Goal: Obtain resource: Download file/media

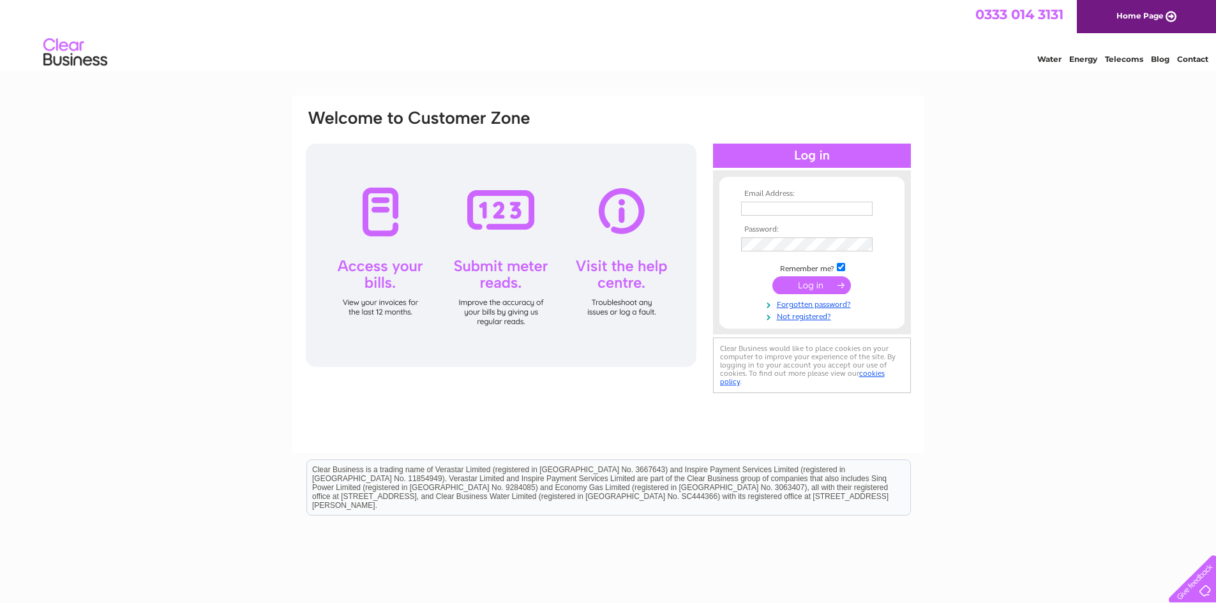
type input "[EMAIL_ADDRESS][DOMAIN_NAME]"
click at [809, 284] on input "submit" at bounding box center [811, 285] width 78 height 18
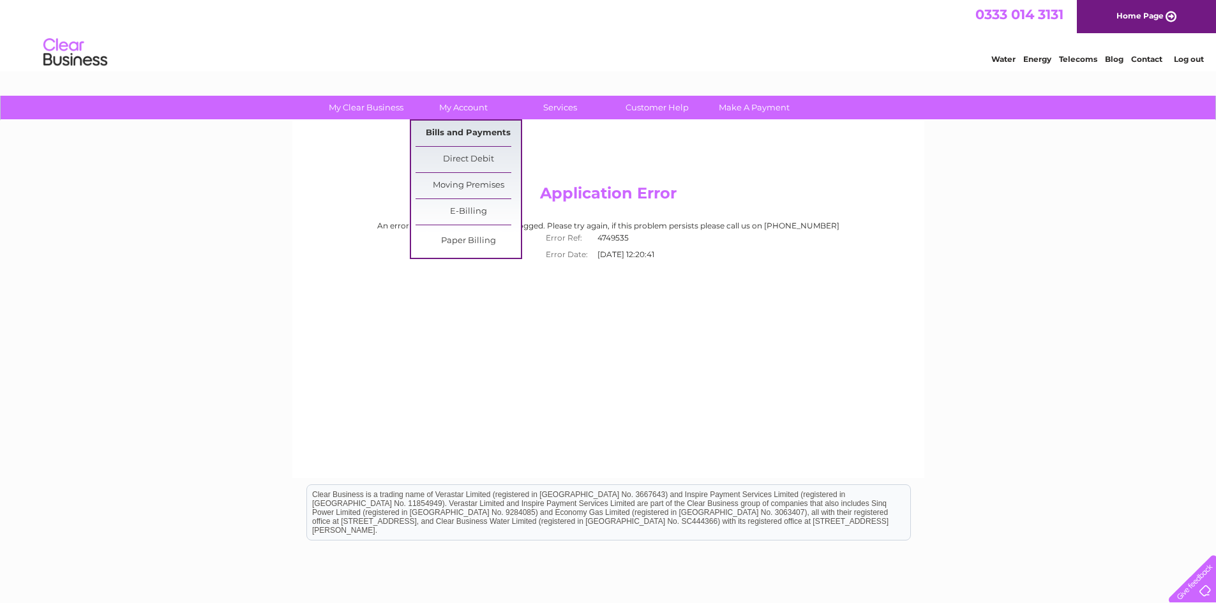
click at [465, 133] on link "Bills and Payments" at bounding box center [467, 134] width 105 height 26
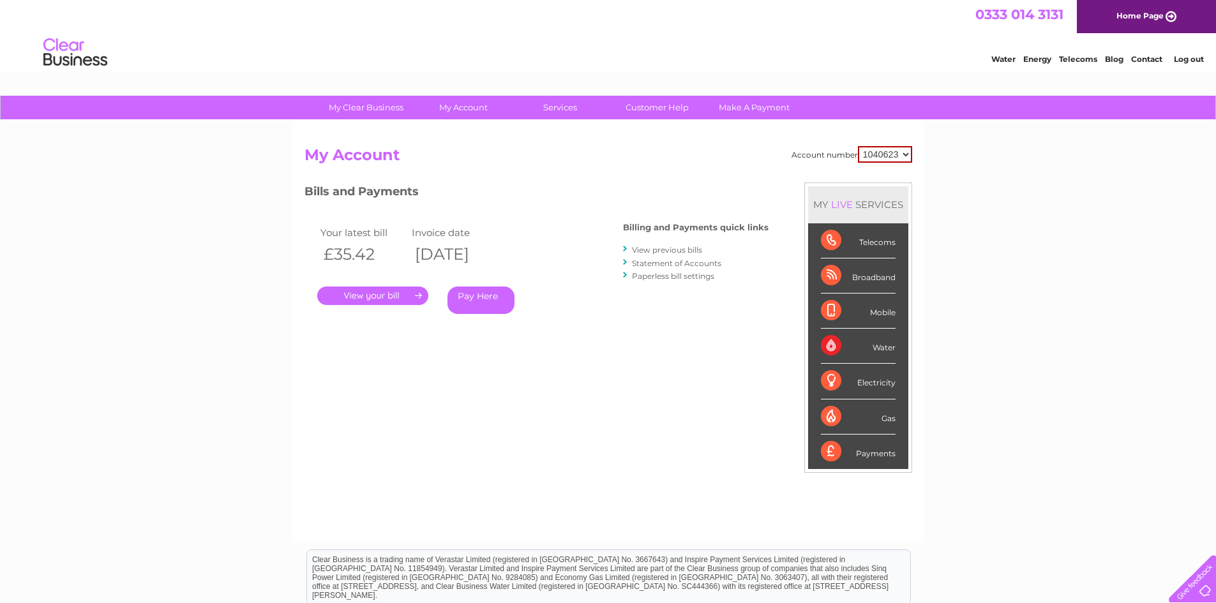
click at [382, 299] on link "." at bounding box center [372, 296] width 111 height 19
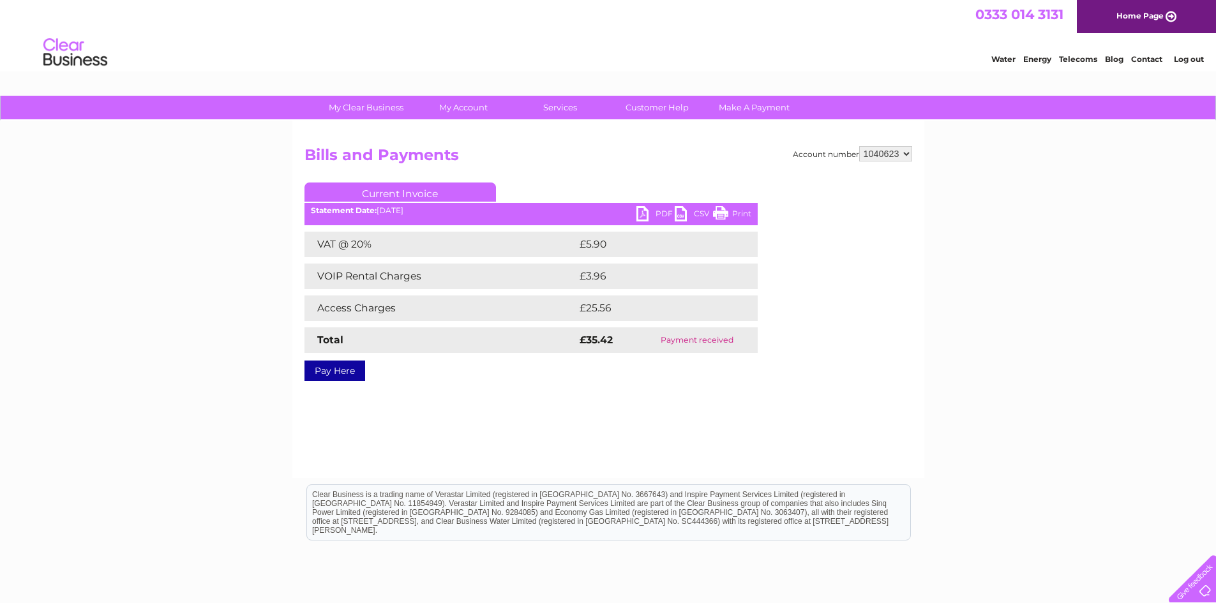
click at [641, 212] on link "PDF" at bounding box center [655, 215] width 38 height 19
click at [224, 214] on div "My Clear Business Login Details My Details My Preferences Link Account My Accou…" at bounding box center [608, 396] width 1216 height 601
